Goal: Contribute content: Contribute content

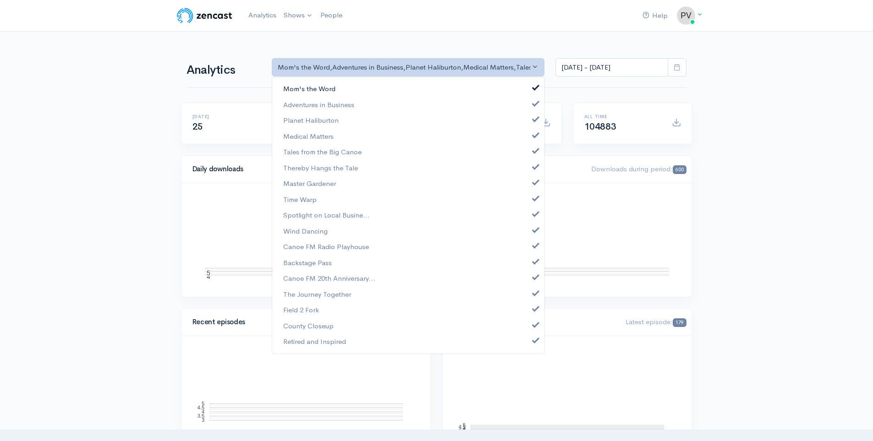
click at [311, 88] on span "Mom's the Word" at bounding box center [309, 89] width 52 height 11
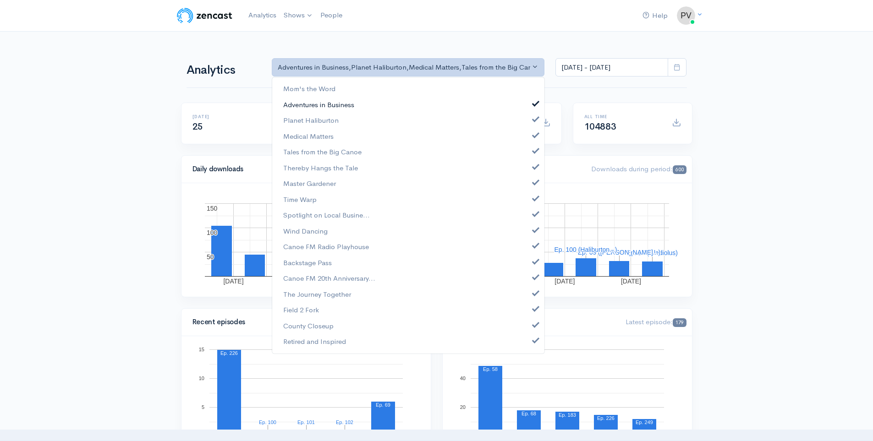
click at [308, 105] on span "Adventures in Business" at bounding box center [318, 104] width 71 height 11
click at [307, 120] on span "Planet Haliburton" at bounding box center [310, 120] width 55 height 11
click at [304, 137] on span "Medical Matters" at bounding box center [308, 136] width 50 height 11
click at [306, 155] on span "Tales from the Big Canoe" at bounding box center [322, 152] width 78 height 11
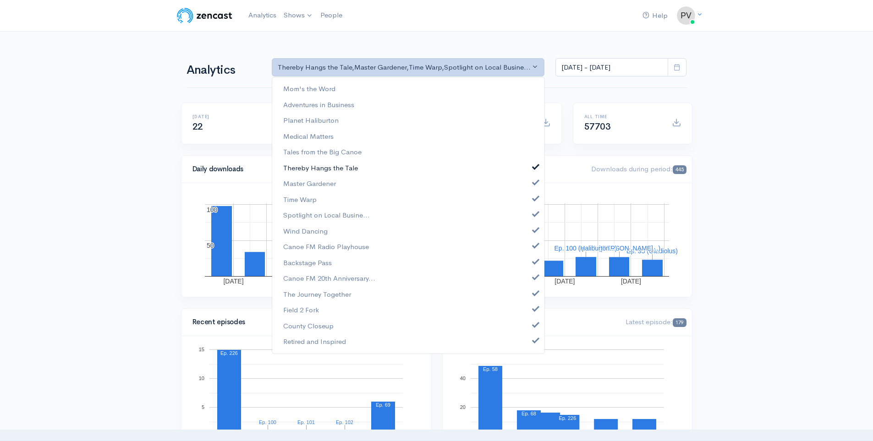
click at [305, 169] on span "Thereby Hangs the Tale" at bounding box center [320, 168] width 75 height 11
click at [304, 186] on span "Master Gardener" at bounding box center [309, 184] width 53 height 11
click at [300, 199] on span "Time Warp" at bounding box center [299, 199] width 33 height 11
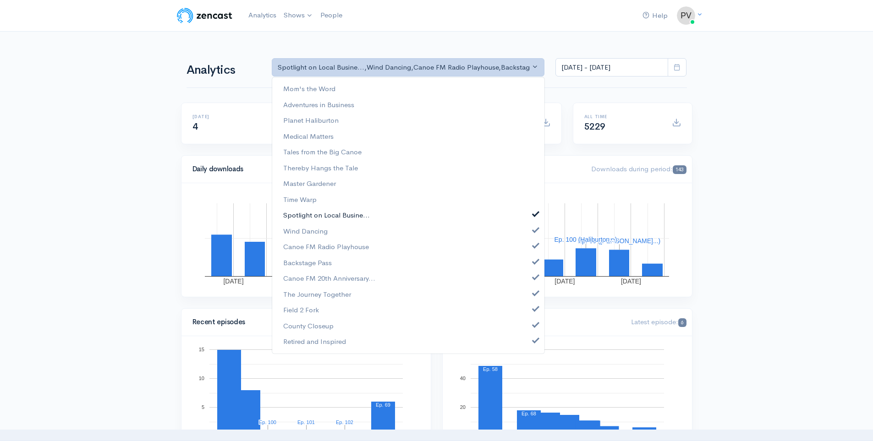
click at [305, 213] on span "Spotlight on Local Busine..." at bounding box center [326, 215] width 87 height 11
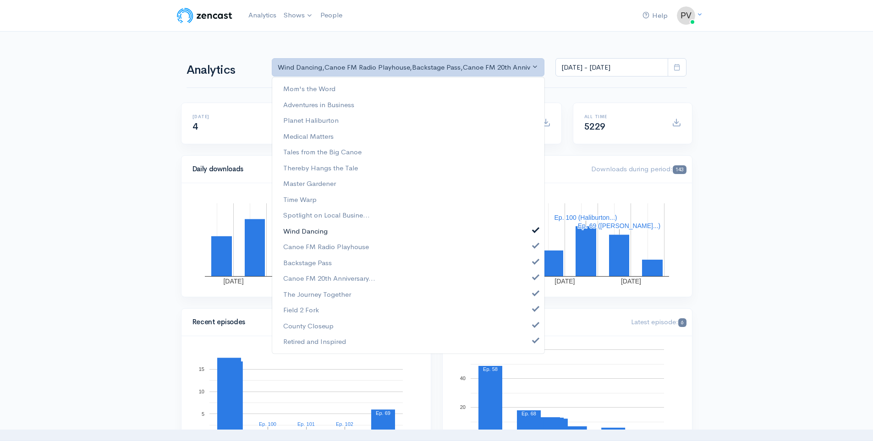
click at [304, 230] on span "Wind Dancing" at bounding box center [305, 231] width 44 height 11
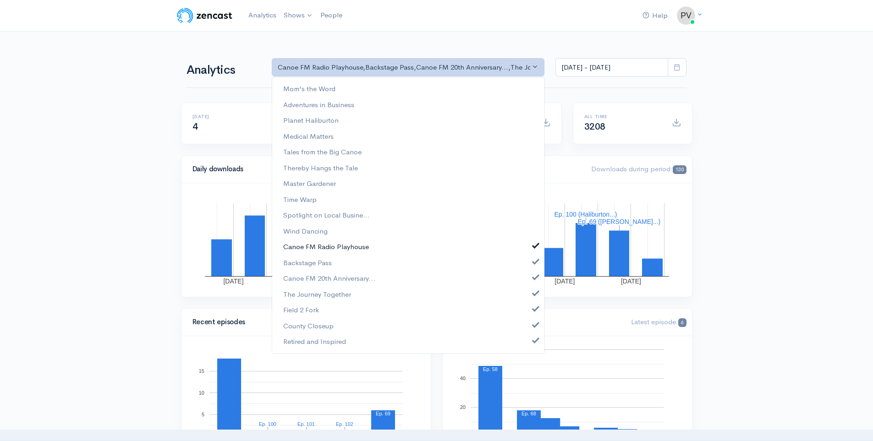
click at [305, 245] on span "Canoe FM Radio Playhouse" at bounding box center [326, 247] width 86 height 11
click at [314, 264] on span "Backstage Pass" at bounding box center [307, 263] width 49 height 11
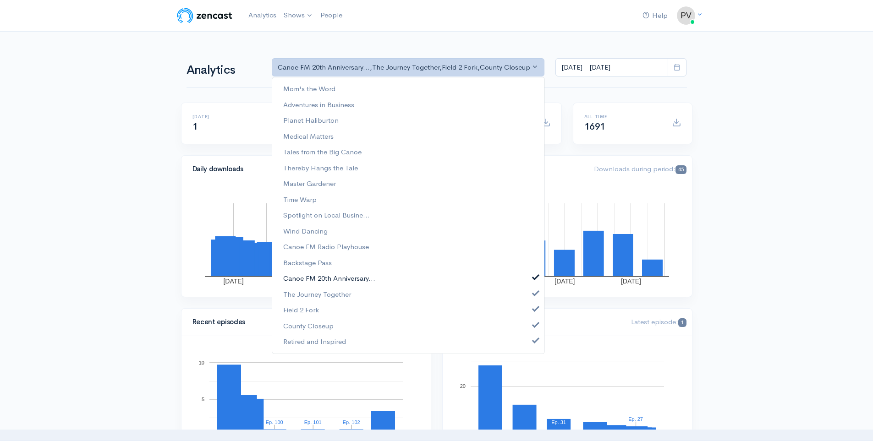
click at [313, 278] on span "Canoe FM 20th Anniversary..." at bounding box center [329, 279] width 92 height 11
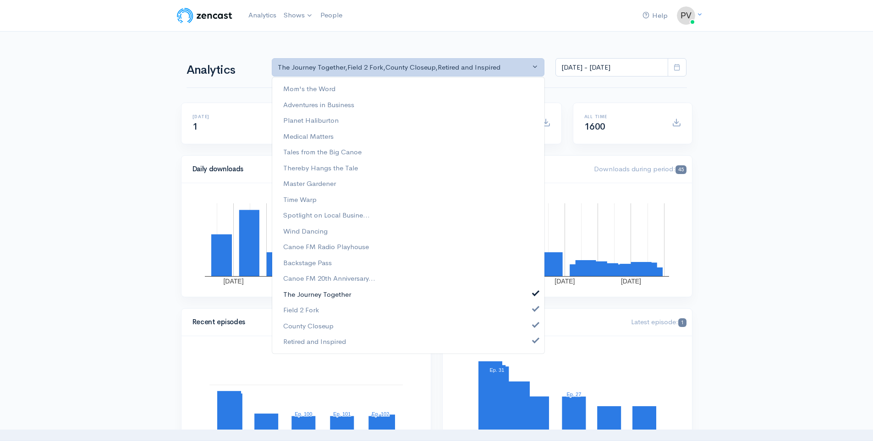
click at [310, 291] on span "The Journey Together" at bounding box center [317, 294] width 68 height 11
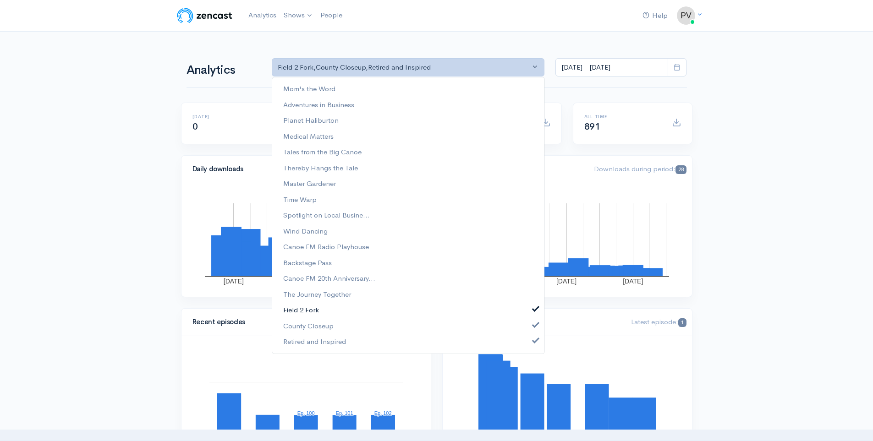
click at [291, 309] on span "Field 2 Fork" at bounding box center [301, 310] width 36 height 11
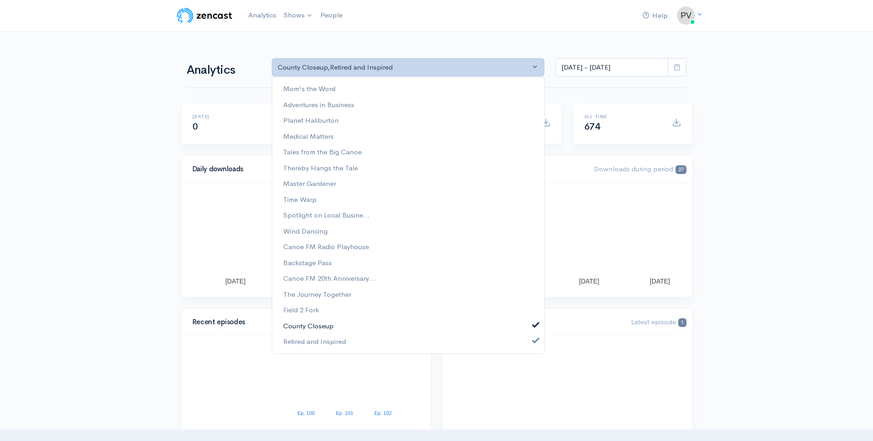
click at [299, 325] on span "County Closeup" at bounding box center [308, 326] width 50 height 11
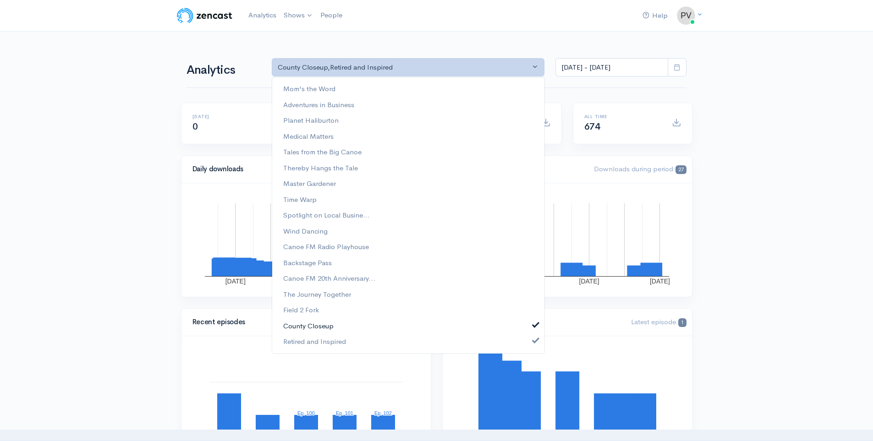
select select "15703"
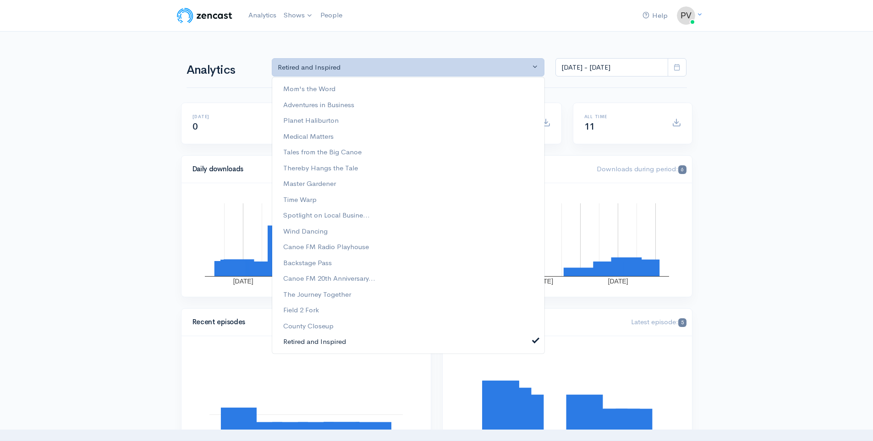
click at [298, 341] on span "Retired and Inspired" at bounding box center [314, 342] width 63 height 11
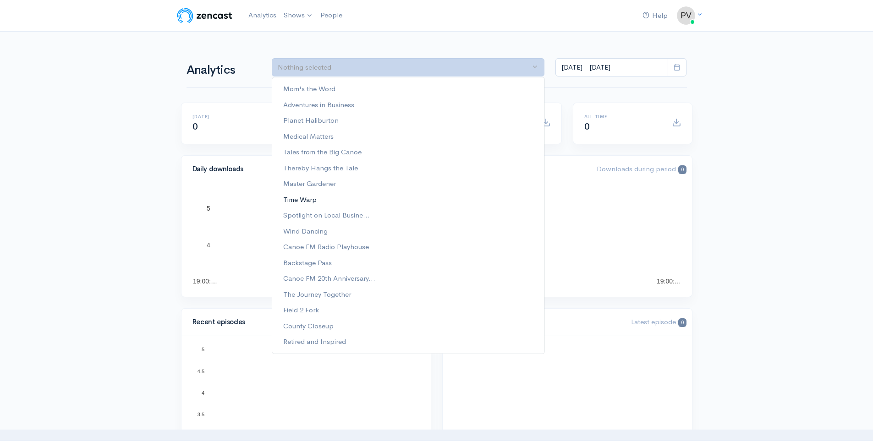
click at [301, 203] on span "Time Warp" at bounding box center [299, 199] width 33 height 11
select select "4522"
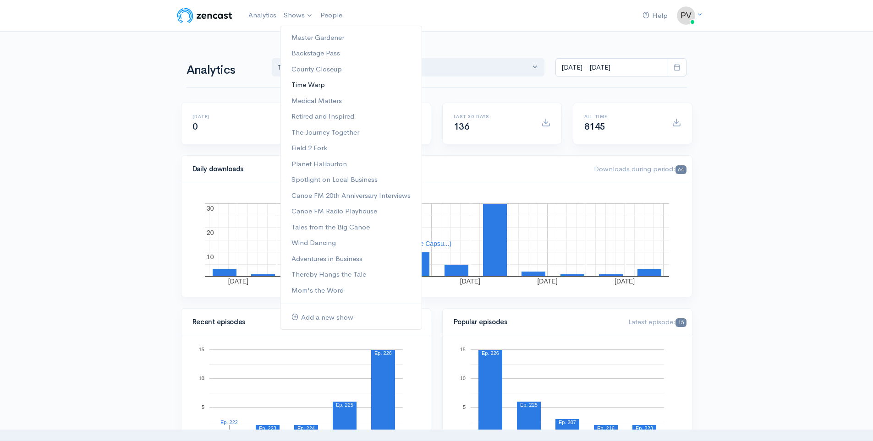
click at [308, 83] on link "Time Warp" at bounding box center [350, 85] width 141 height 16
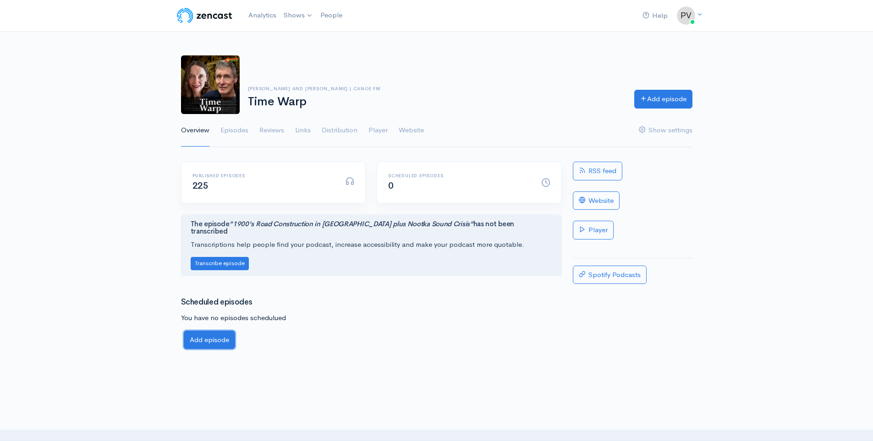
click at [207, 331] on link "Add episode" at bounding box center [209, 340] width 51 height 19
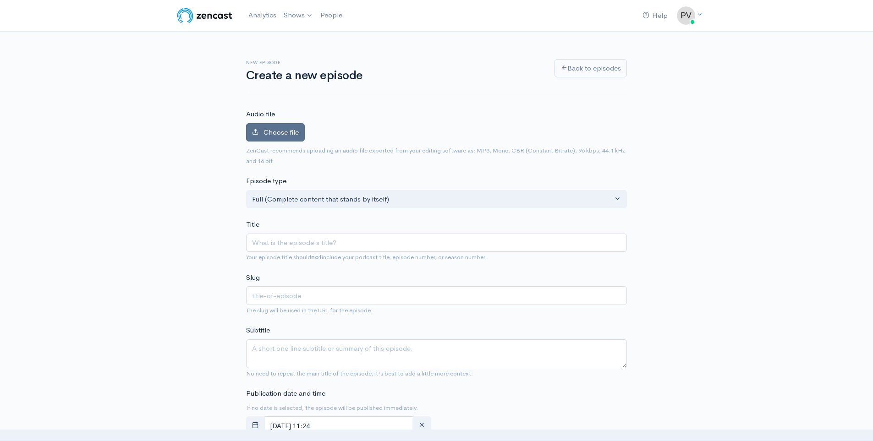
click at [286, 128] on span "Choose file" at bounding box center [280, 132] width 35 height 9
click at [0, 0] on input "Choose file" at bounding box center [0, 0] width 0 height 0
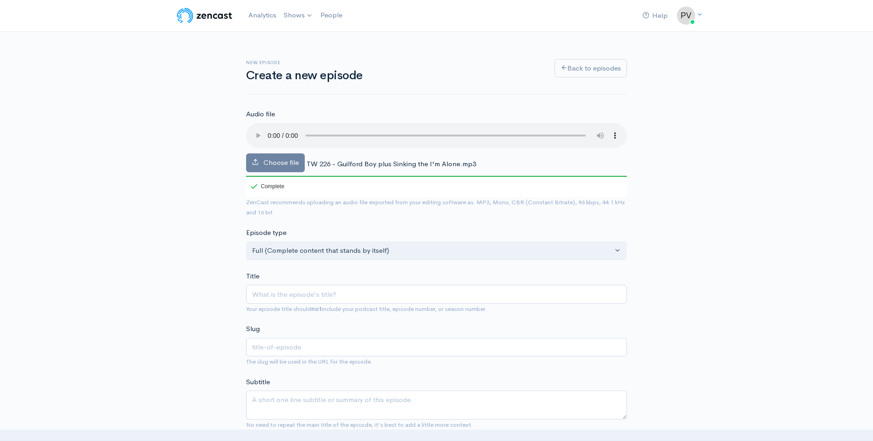
click at [267, 271] on div "Title Your episode title should not include your podcast title, episode number,…" at bounding box center [436, 292] width 381 height 43
click at [253, 291] on input "Title" at bounding box center [436, 294] width 381 height 19
type input "G"
type input "g"
type input "Gu"
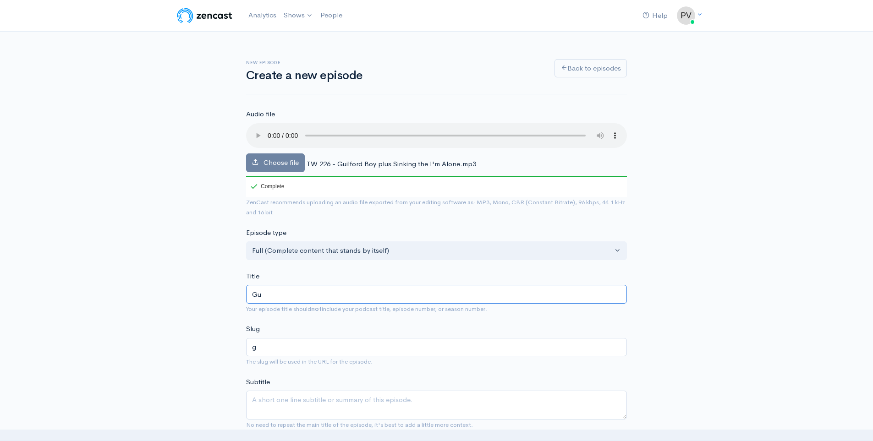
type input "gu"
type input "Gui"
type input "gui"
type input "Guil"
type input "guil"
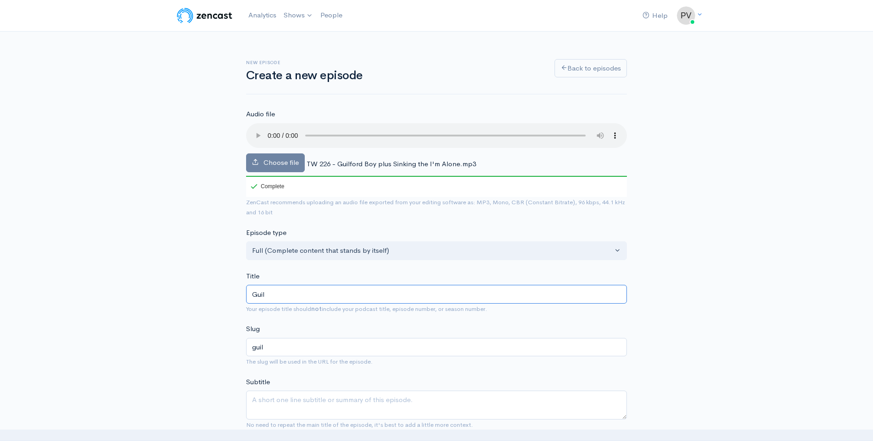
type input "Guilf"
type input "guilf"
type input "Guilfo"
type input "guilfo"
type input "Guilfor"
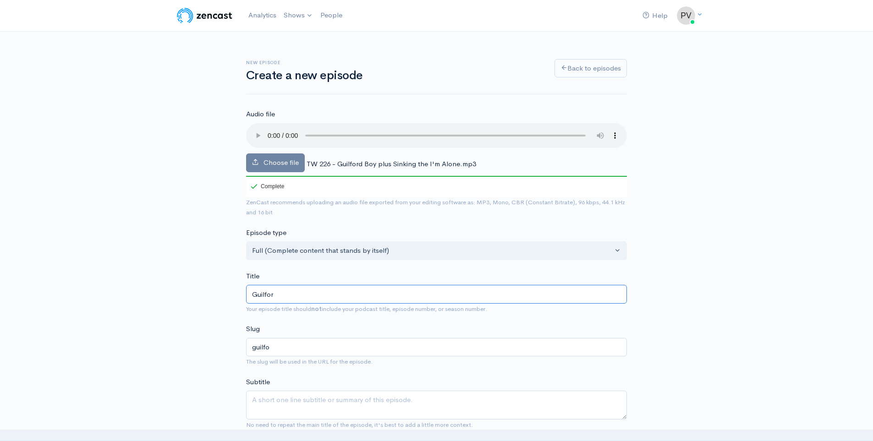
type input "guilfor"
type input "Guilford"
type input "guilford"
type input "Guilford B"
type input "guilford-b"
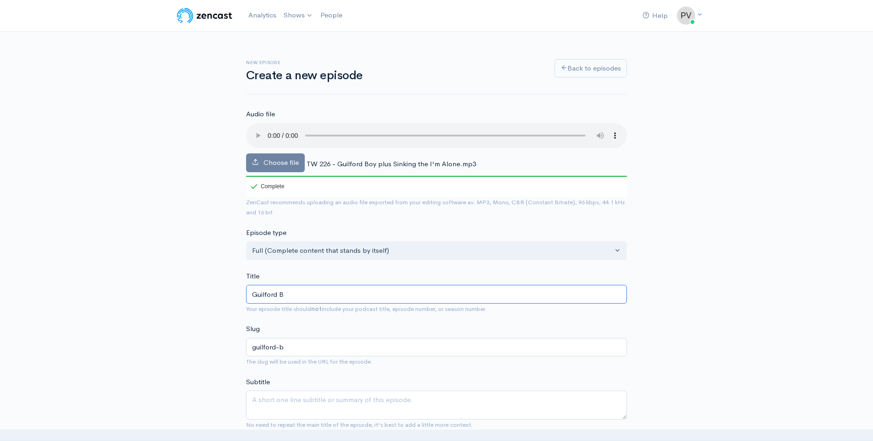
type input "[PERSON_NAME]"
type input "Guilford Boy"
type input "guilford-boy"
type input "Guilford Boy p"
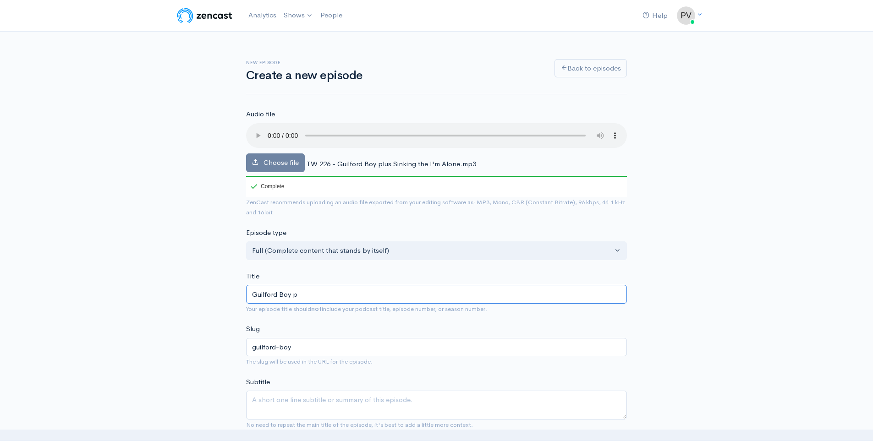
type input "guilford-boy-p"
type input "Guilford Boy pl"
type input "guilford-boy-pl"
type input "Guilford Boy plu"
type input "guilford-boy-plu"
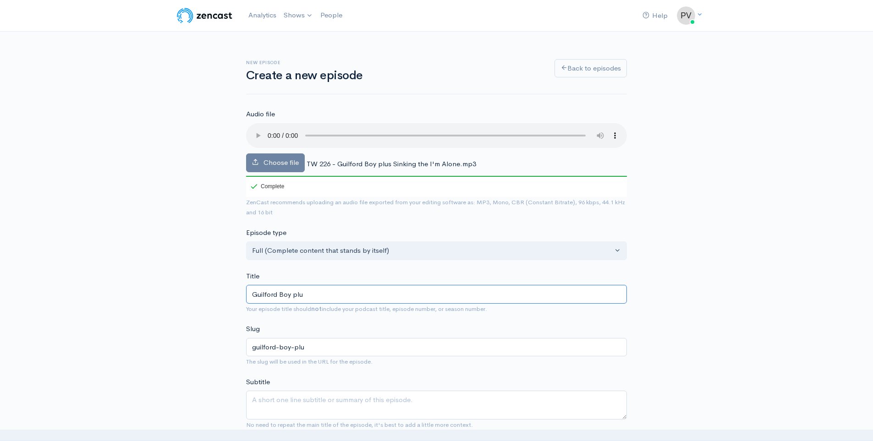
type input "Guilford Boy plus"
type input "guilford-boy-plus"
type input "Guilford Boy plus S"
type input "guilford-boy-plus-s"
type input "Guilford Boy plus Si"
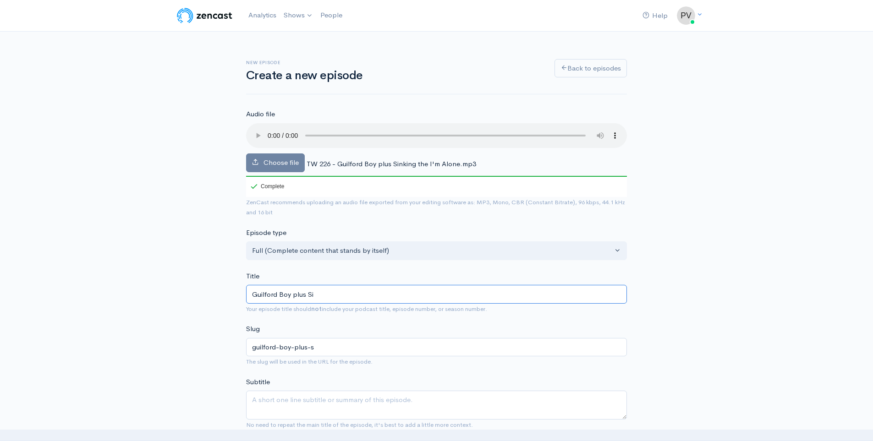
type input "guilford-boy-plus-si"
type input "Guilford Boy plus Sin"
type input "guilford-boy-plus-sin"
type input "Guilford Boy plus Sink"
type input "guilford-boy-plus-sink"
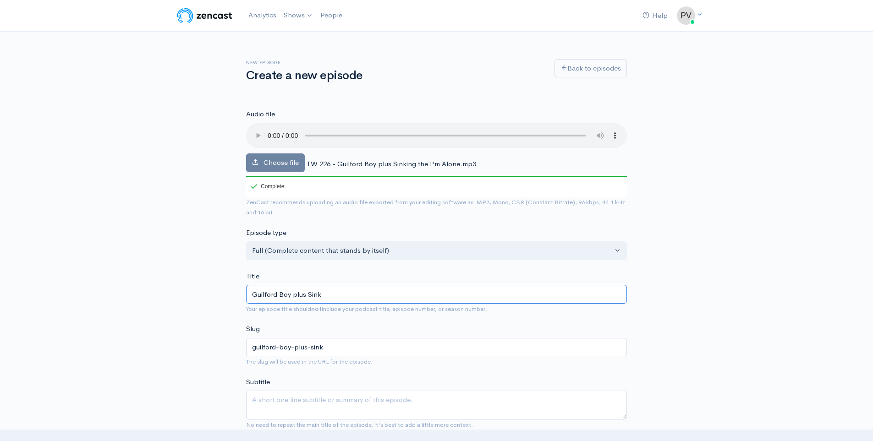
type input "Guilford Boy plus Sinki"
type input "guilford-boy-plus-sinki"
type input "Guilford Boy plus Sinkin"
type input "guilford-boy-plus-sinkin"
type input "Guilford Boy plus Sinking"
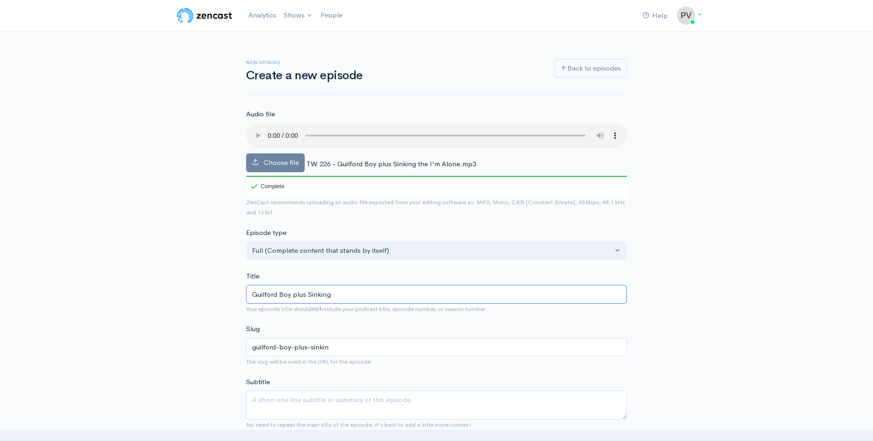
type input "guilford-boy-plus-sinking"
type input "Guilford Boy plus Sinking t"
type input "guilford-boy-plus-sinking-t"
type input "Guilford Boy plus Sinking th"
type input "guilford-boy-plus-sinking-th"
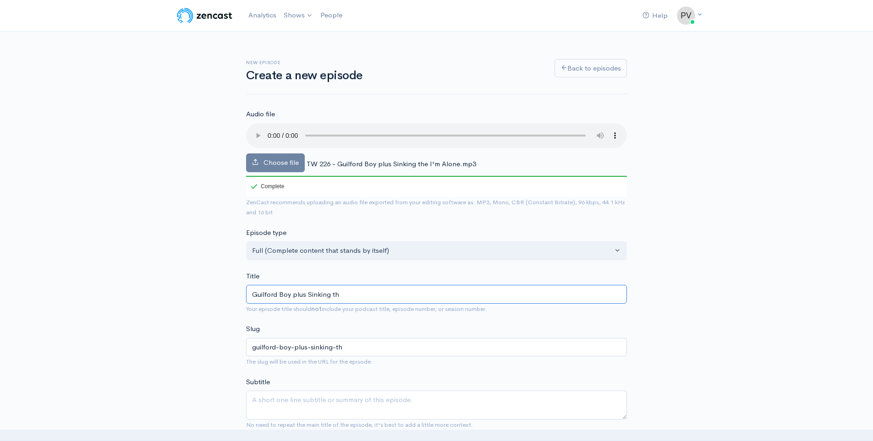
type input "Guilford Boy plus Sinking the"
type input "guilford-boy-plus-sinking-the"
type input "Guilford Boy plus Sinking the I"
type input "guilford-boy-plus-sinking-the-i"
type input "Guilford Boy plus Sinking the I'm"
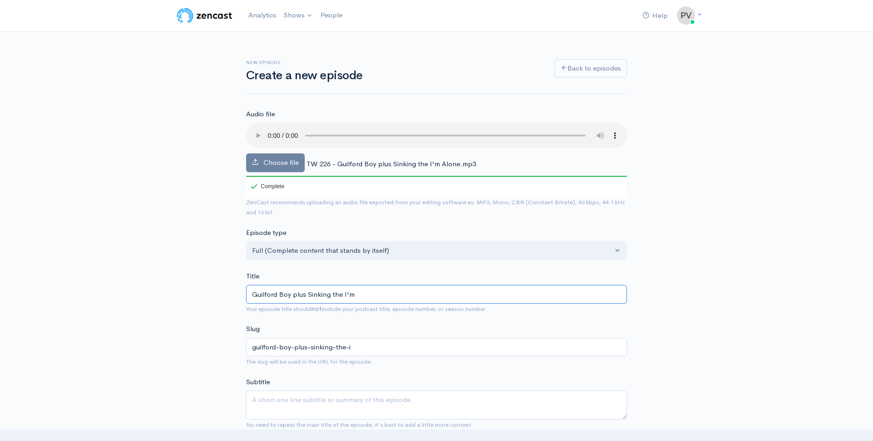
type input "guilford-boy-plus-sinking-the-im"
type input "Guilford Boy plus Sinking the I'm AQ"
type input "guilford-boy-plus-sinking-the-im-aq"
type input "Guilford Boy plus Sinking the I'm AQl"
type input "guilford-boy-plus-sinking-the-im-aql"
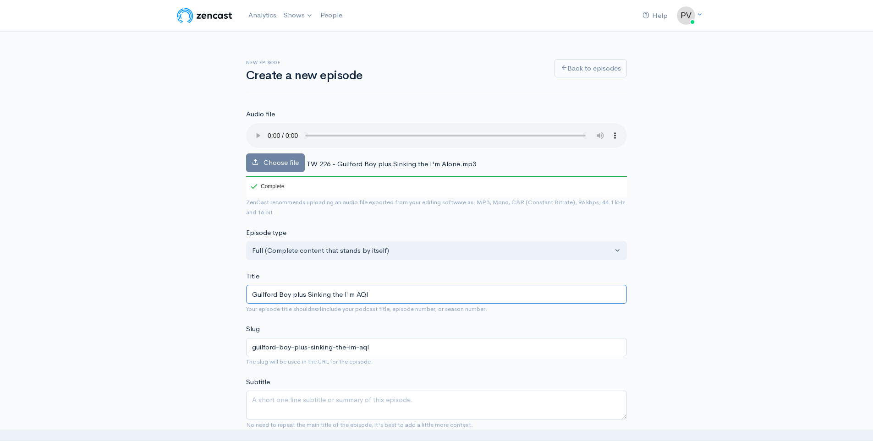
type input "Guilford Boy plus Sinking the I'm AQlo"
type input "guilford-boy-plus-sinking-the-im-aqlo"
type input "Guilford Boy plus Sinking the I'm AQlon"
type input "guilford-boy-plus-sinking-the-im-aqlon"
type input "Guilford Boy plus Sinking the I'm AQlone"
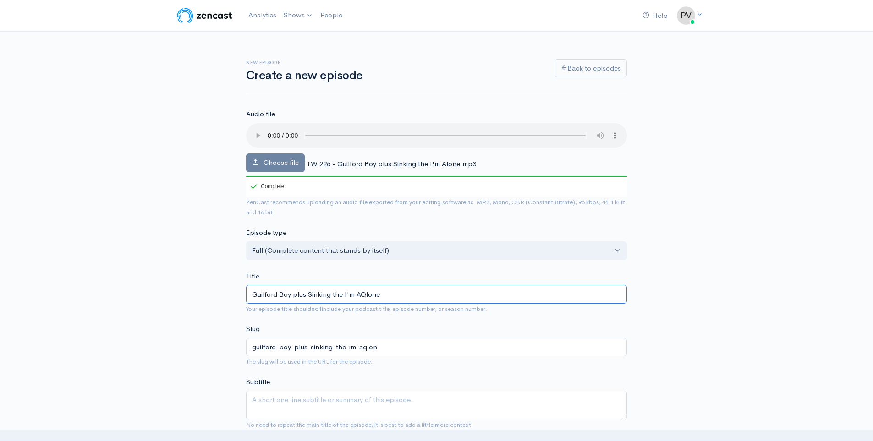
type input "guilford-boy-plus-sinking-the-im-aqlone"
type input "Guilford Boy plus Sinking the I'm Alone"
type input "guilford-boy-plus-sinking-the-im-alone"
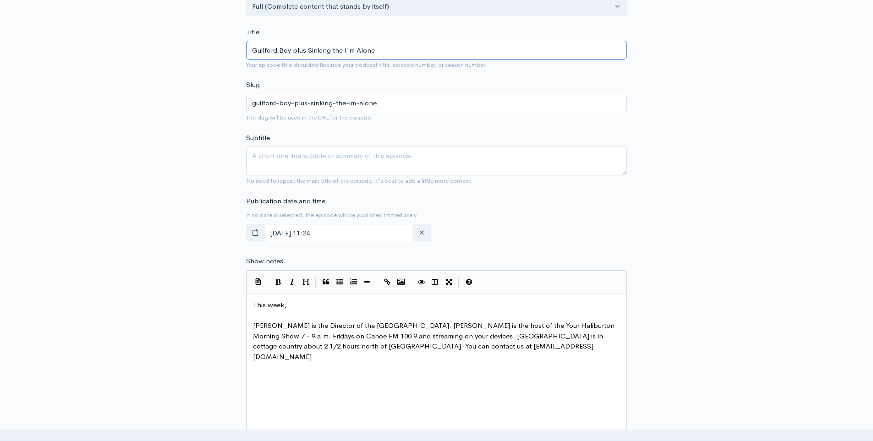
scroll to position [122, 0]
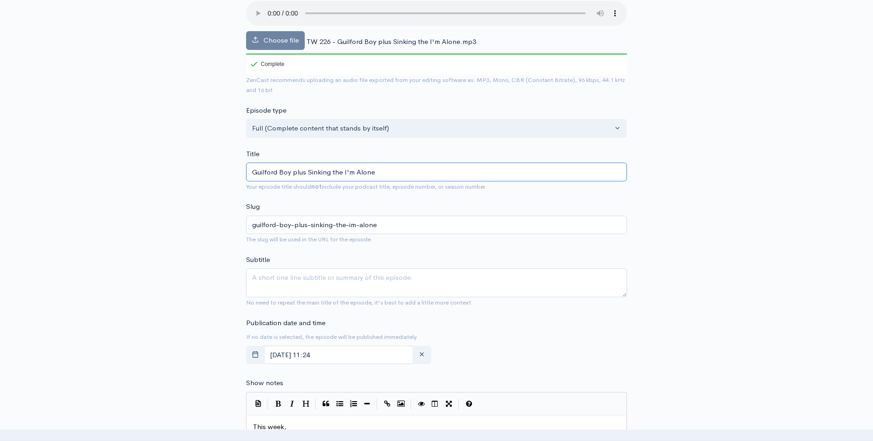
type input "Guilford Boy plus Sinking the I'm Alone"
click at [266, 283] on textarea "Subtitle" at bounding box center [436, 283] width 381 height 29
click at [461, 277] on textarea "Horse racing in [GEOGRAPHIC_DATA] plus the prohibition rum-running I'm Alone" at bounding box center [436, 283] width 381 height 29
click at [373, 278] on textarea "Horse racing in [GEOGRAPHIC_DATA] plus the prohibition rum-running ship the I'm…" at bounding box center [436, 283] width 381 height 29
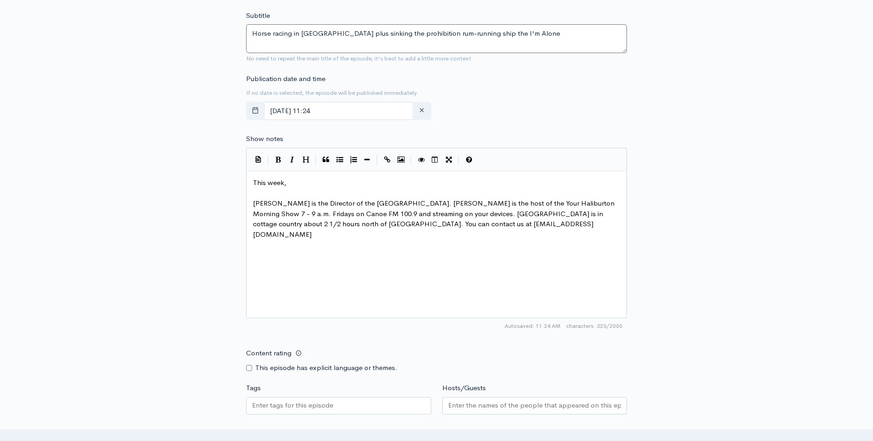
scroll to position [244, 0]
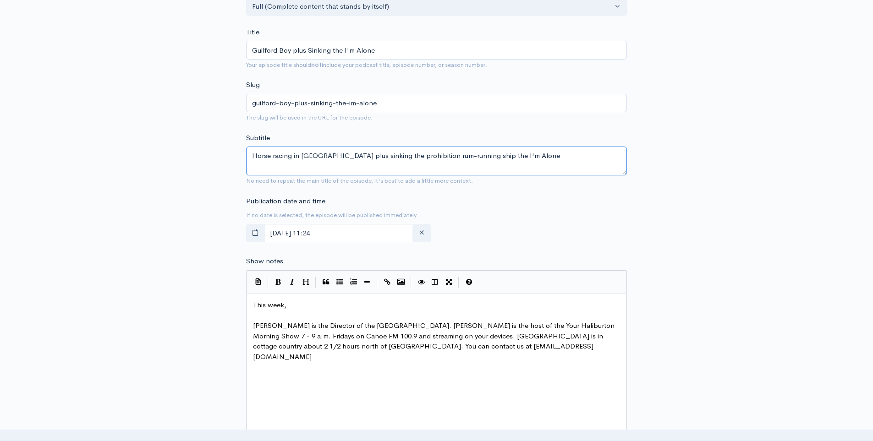
type textarea "Horse racing in [GEOGRAPHIC_DATA] plus sinking the prohibition rum-running ship…"
click at [292, 307] on pre "This week," at bounding box center [440, 305] width 378 height 11
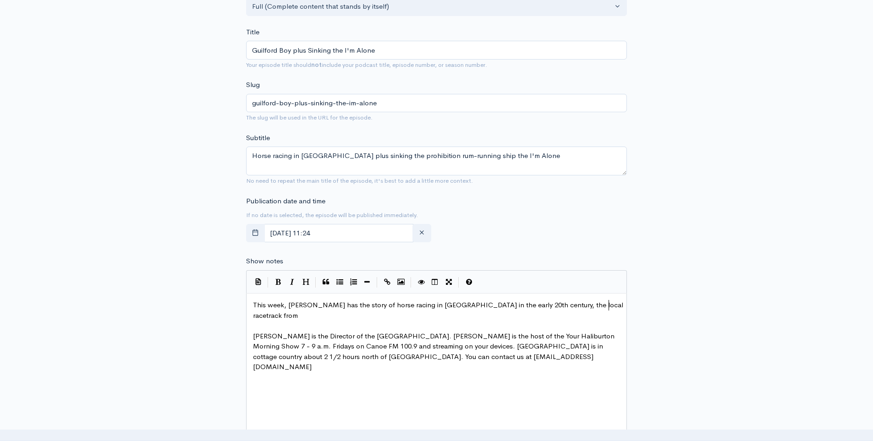
scroll to position [3, 321]
type textarea "[PERSON_NAME] has the story of horse racing in [GEOGRAPHIC_DATA] in the early 2…"
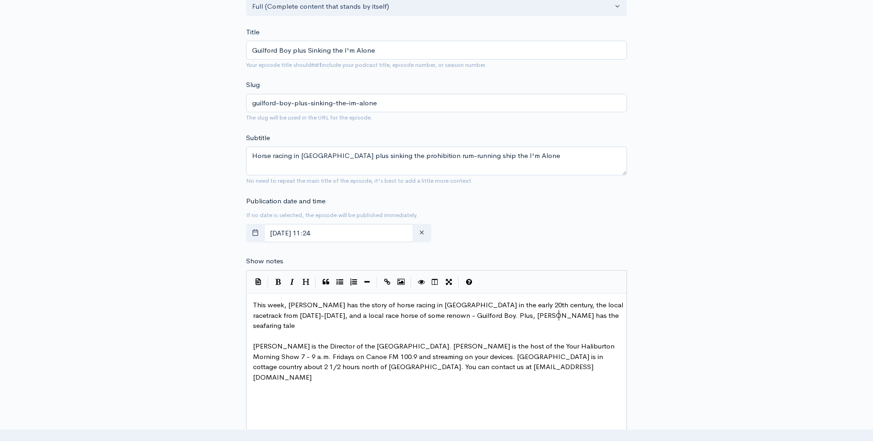
scroll to position [3, 294]
type textarea "9-1925, and a local race horse of some renown - Guilford Boy. Plus, [PERSON_NAM…"
type textarea "."
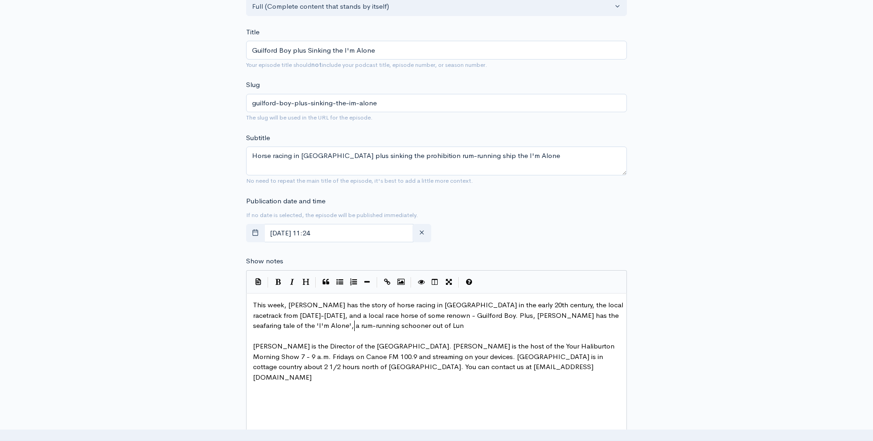
type textarea ", a rum-running schooner out of [GEOGRAPHIC_DATA]"
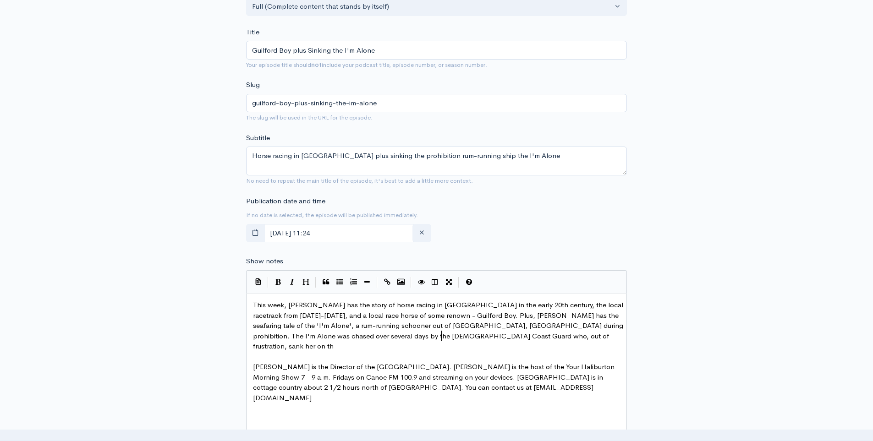
scroll to position [11, 0]
type textarea "[PERSON_NAME], [GEOGRAPHIC_DATA] during prohibition. The I'm Alone was chased o…"
type textarea "."
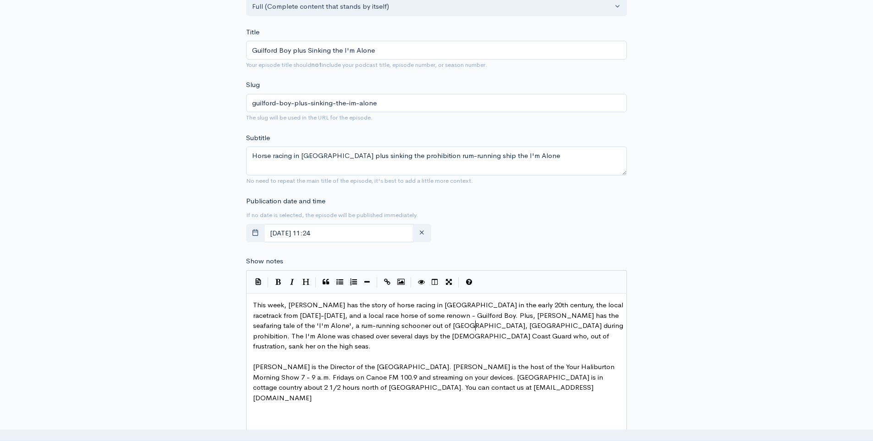
click at [474, 324] on span "This week, [PERSON_NAME] has the story of horse racing in [GEOGRAPHIC_DATA] in …" at bounding box center [439, 326] width 372 height 50
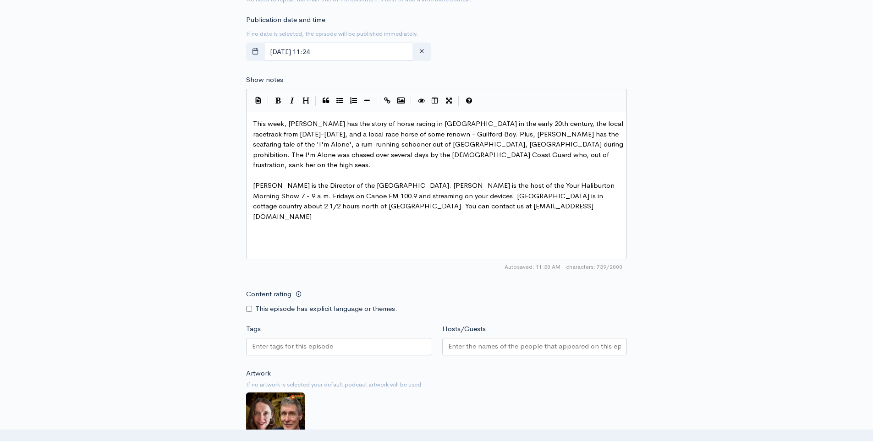
scroll to position [548, 0]
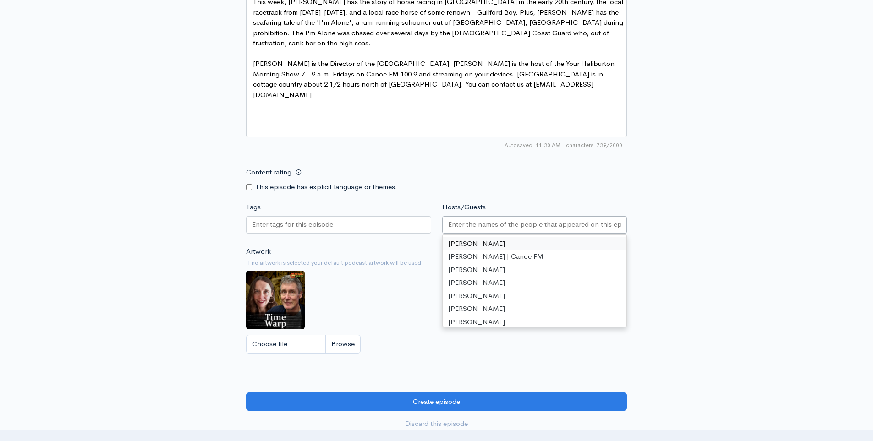
click at [509, 225] on input "Hosts/Guests" at bounding box center [534, 224] width 173 height 11
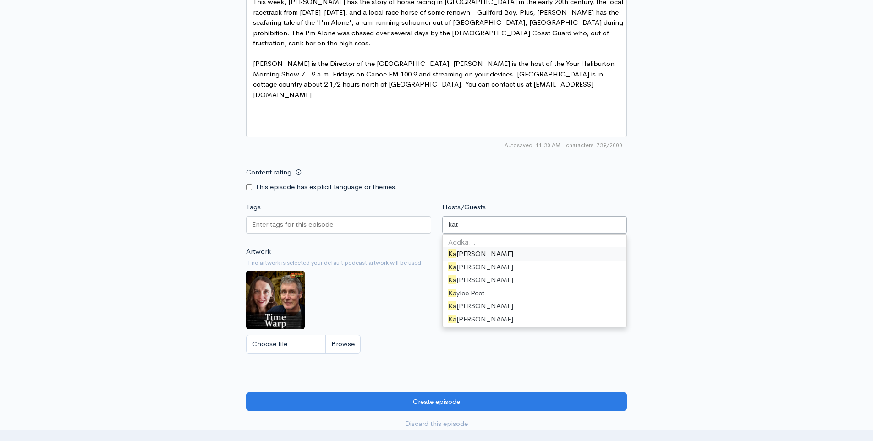
type input "[PERSON_NAME]"
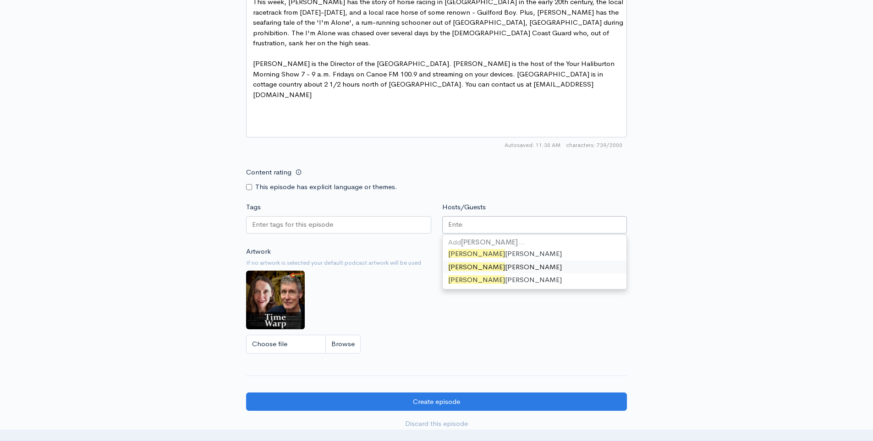
scroll to position [2488, 0]
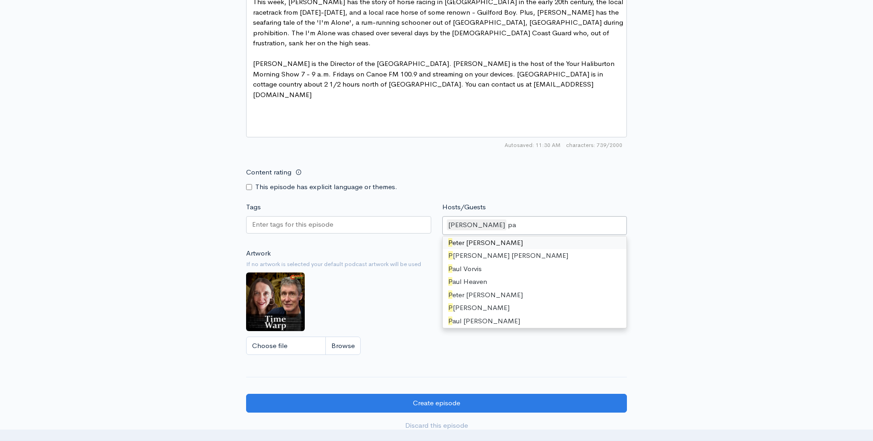
type input "pau"
click at [286, 225] on input "Tags" at bounding box center [293, 224] width 82 height 11
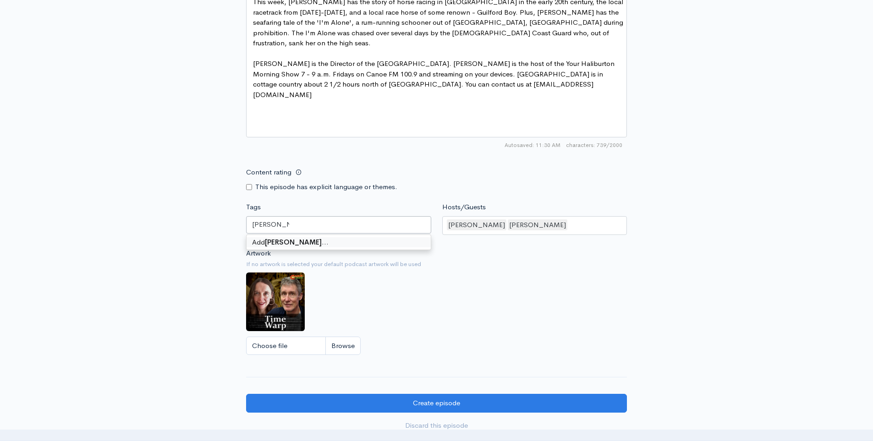
type input "Guilford Boy"
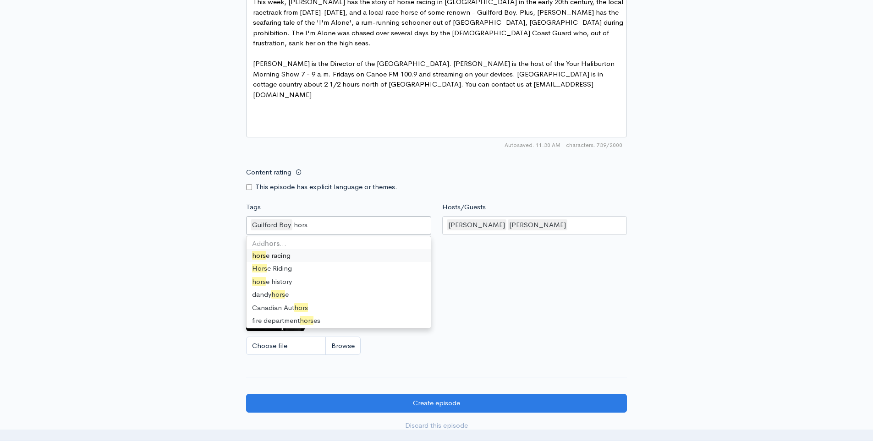
type input "horse"
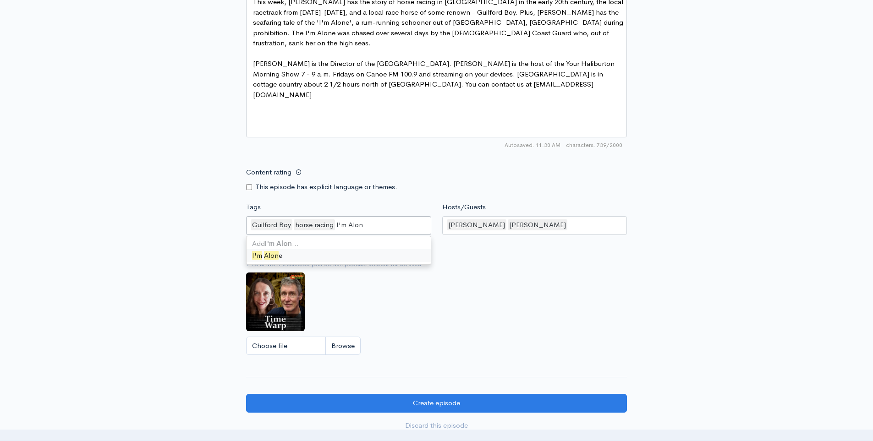
type input "I'm Alone"
type input "prohibition"
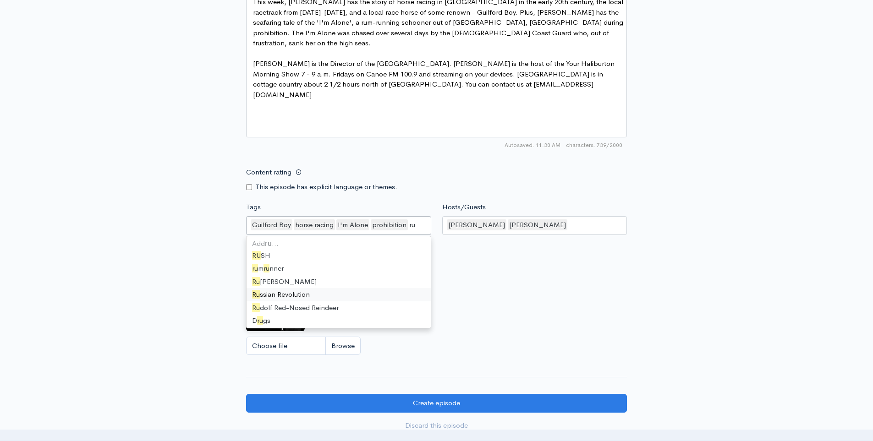
type input "rum"
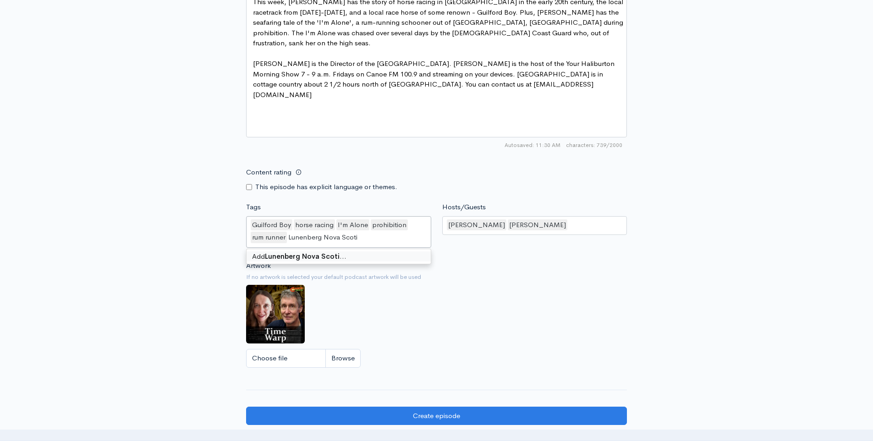
type input "Lunenberg [GEOGRAPHIC_DATA]"
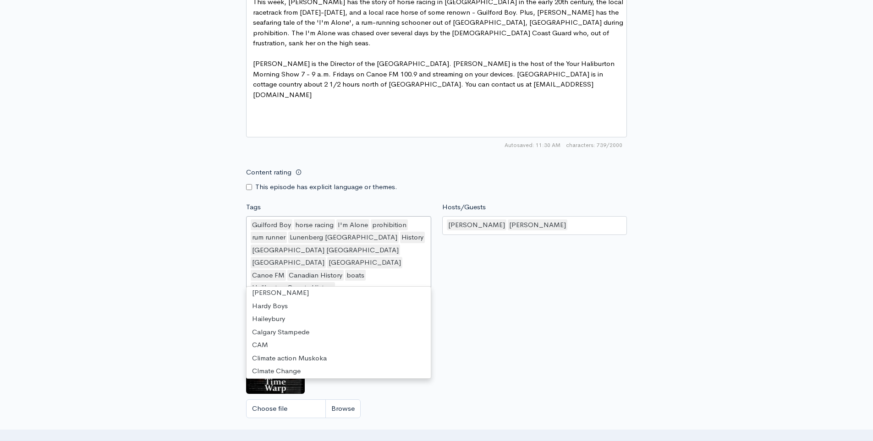
scroll to position [1170, 0]
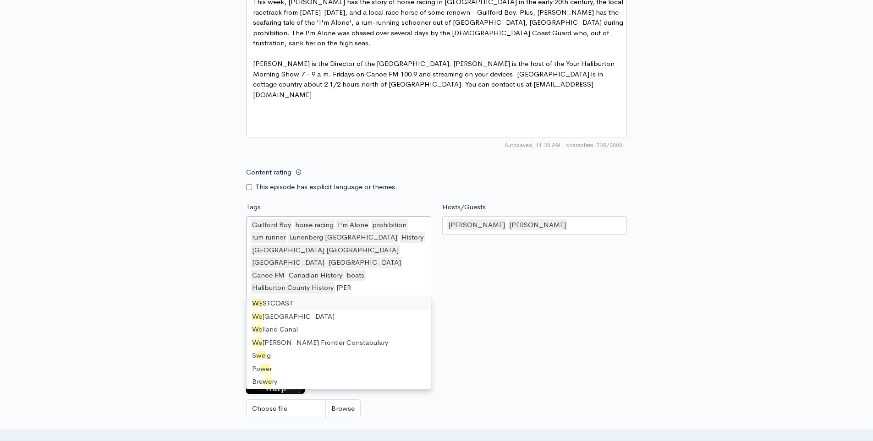
type input "west"
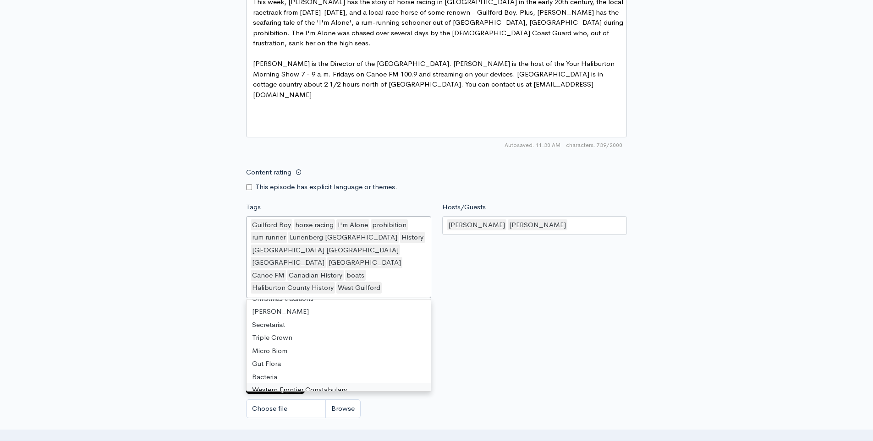
scroll to position [670, 0]
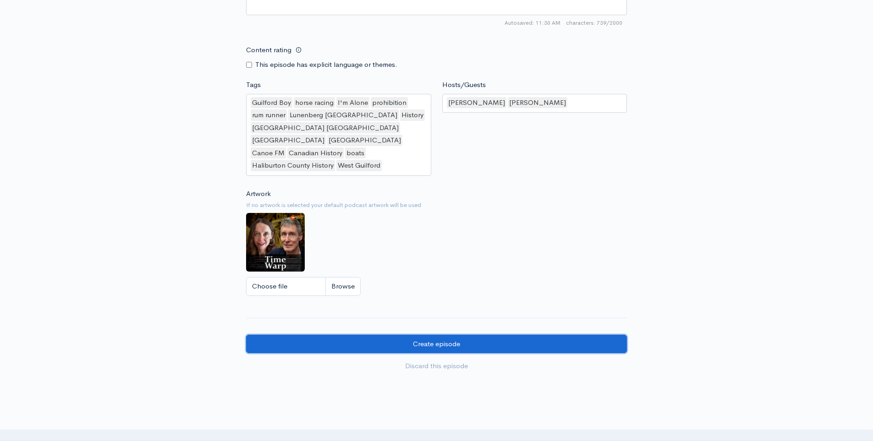
click at [462, 339] on input "Create episode" at bounding box center [436, 344] width 381 height 19
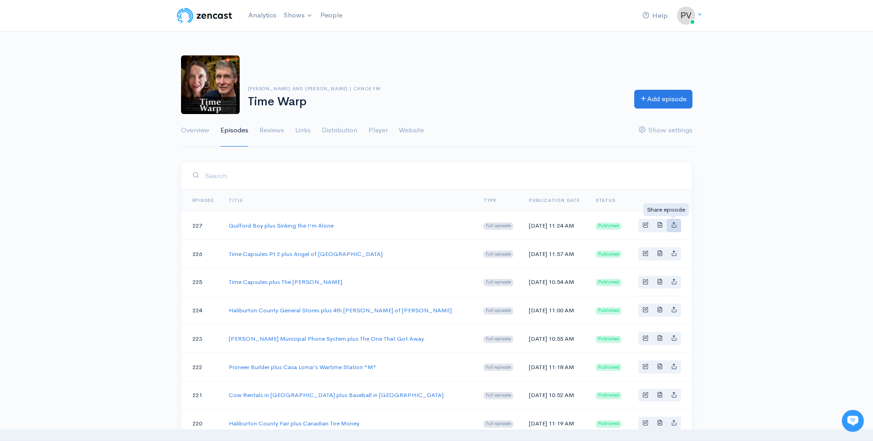
click at [674, 224] on icon "Basic example" at bounding box center [674, 225] width 6 height 6
type input "[URL][DOMAIN_NAME]"
type input "<iframe src='[URL][DOMAIN_NAME]' width='100%' height='190' frameborder='0' scro…"
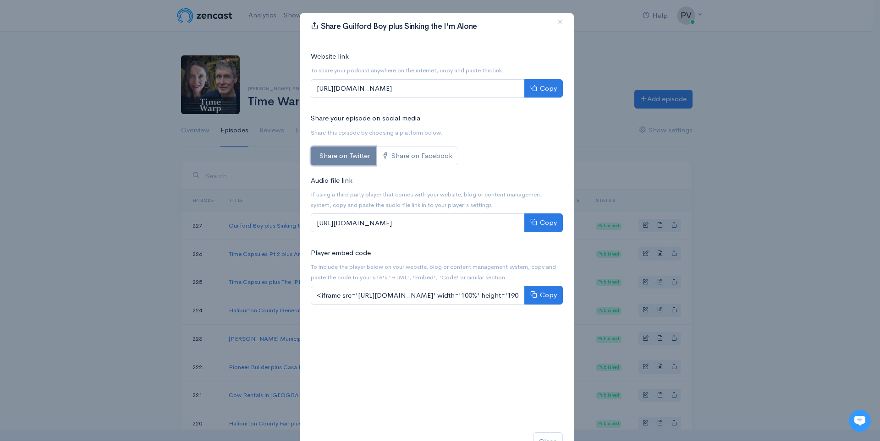
click at [346, 156] on link "Share on Twitter" at bounding box center [343, 156] width 65 height 19
